Goal: Task Accomplishment & Management: Complete application form

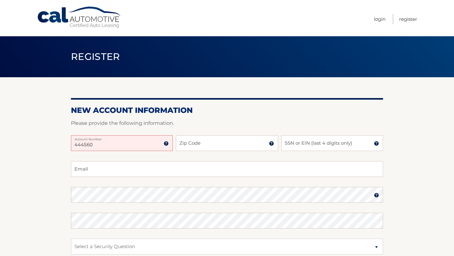
type input "444560"
click at [190, 149] on input "Zip Code" at bounding box center [227, 143] width 102 height 16
type input "10001"
type input "[EMAIL_ADDRESS][DOMAIN_NAME]"
click at [296, 151] on input "SSN or EIN (last 4 digits only)" at bounding box center [332, 143] width 102 height 16
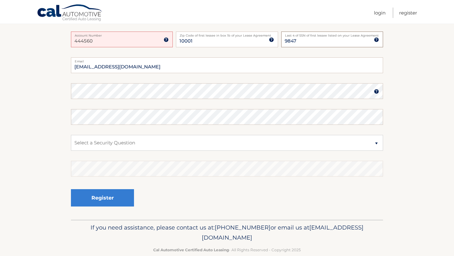
scroll to position [114, 0]
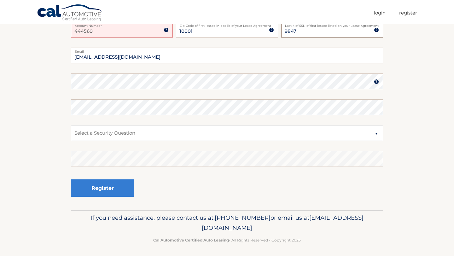
type input "9847"
click at [104, 139] on select "Select a Security Question What was the name of your elementary school? What is…" at bounding box center [227, 133] width 312 height 16
select select "2"
click at [71, 131] on select "Select a Security Question What was the name of your elementary school? What is…" at bounding box center [227, 133] width 312 height 16
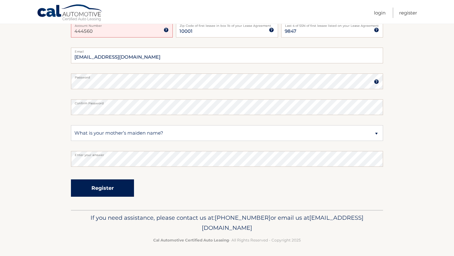
click at [91, 195] on button "Register" at bounding box center [102, 187] width 63 height 17
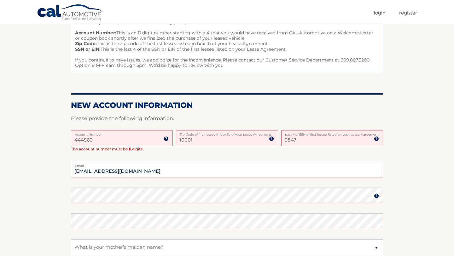
scroll to position [83, 0]
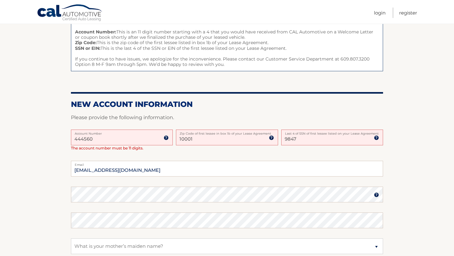
click at [127, 145] on input "444560" at bounding box center [122, 138] width 102 height 16
click at [105, 145] on input "444560" at bounding box center [122, 138] width 102 height 16
type input "4"
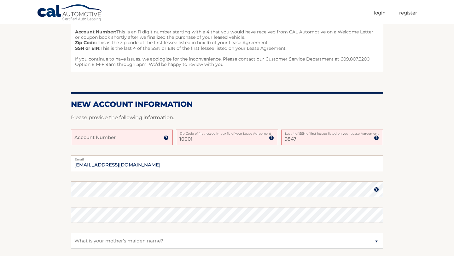
click at [194, 145] on input "10001" at bounding box center [227, 138] width 102 height 16
type input "1"
click at [299, 145] on input "9847" at bounding box center [332, 138] width 102 height 16
type input "9"
click at [132, 171] on input "[EMAIL_ADDRESS][DOMAIN_NAME]" at bounding box center [227, 164] width 312 height 16
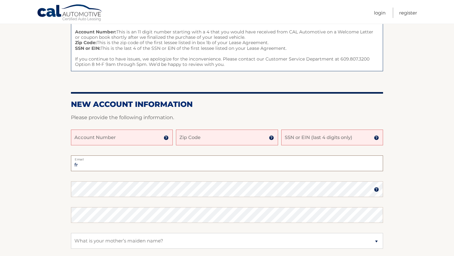
type input "f"
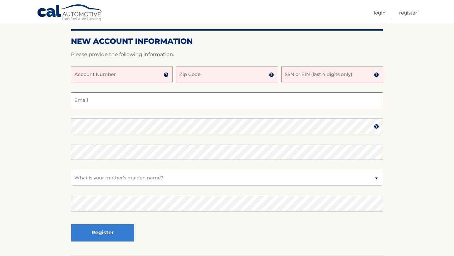
scroll to position [0, 0]
